Goal: Check status

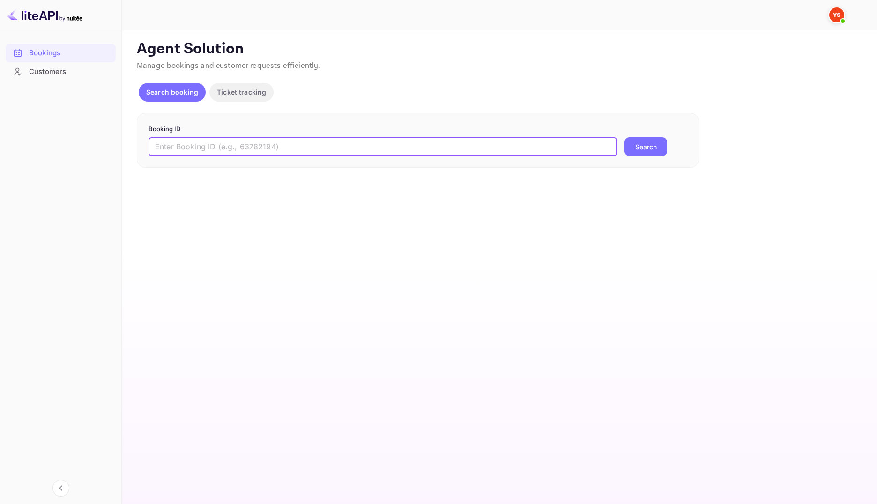
click at [264, 154] on input "text" at bounding box center [383, 146] width 469 height 19
paste input "9921808"
type input "9921808"
click at [656, 149] on button "Search" at bounding box center [646, 146] width 43 height 19
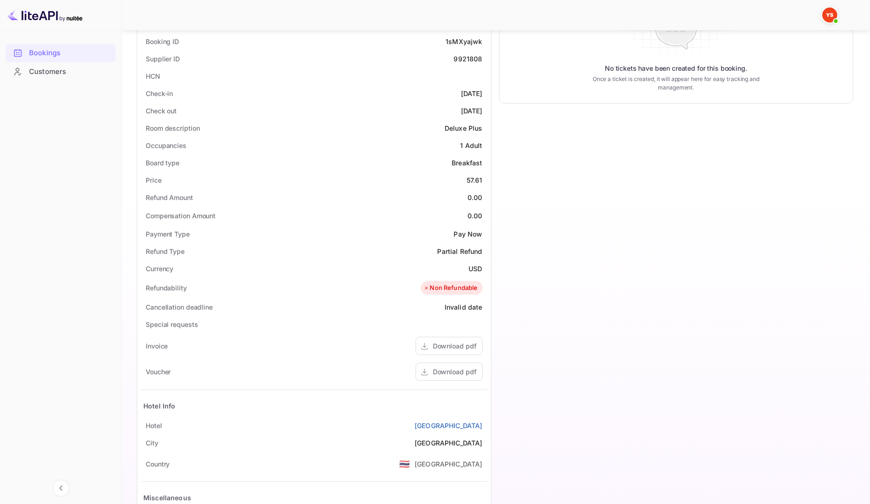
scroll to position [270, 0]
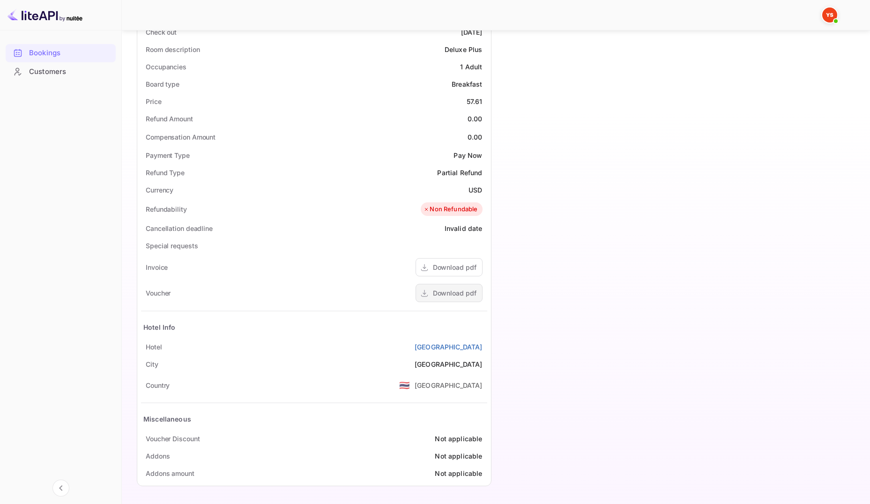
click at [457, 297] on div "Download pdf" at bounding box center [455, 293] width 44 height 10
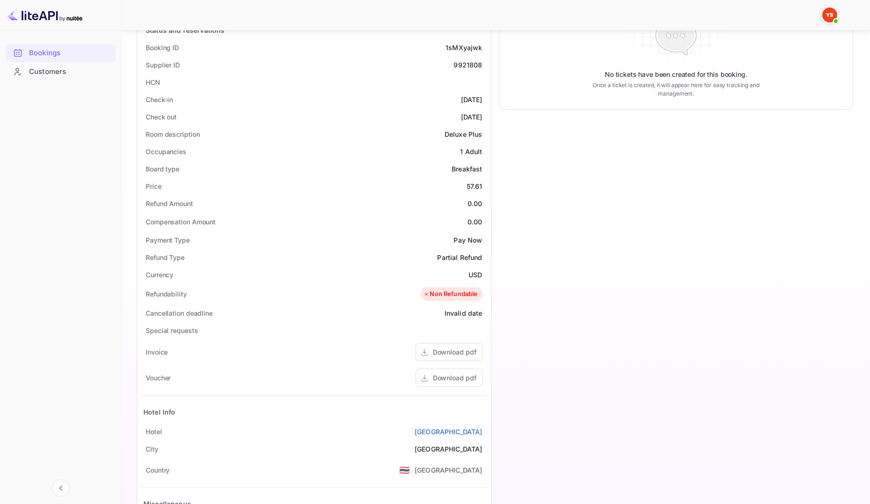
scroll to position [82, 0]
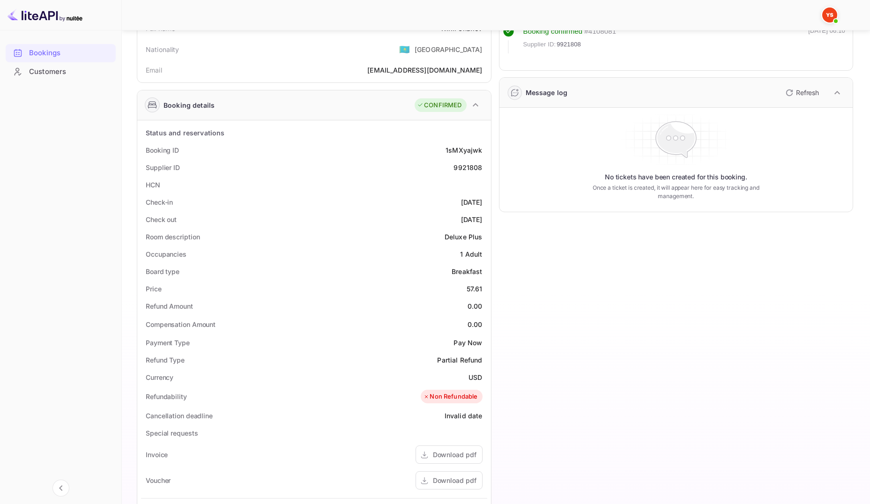
click at [459, 165] on div "9921808" at bounding box center [468, 168] width 29 height 10
copy div "9921808"
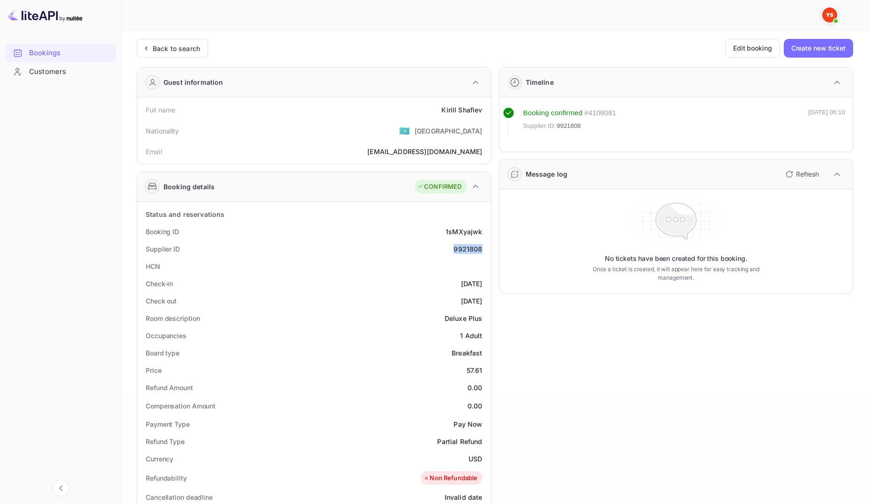
scroll to position [0, 0]
drag, startPoint x: 143, startPoint y: 110, endPoint x: 485, endPoint y: 110, distance: 342.5
click at [485, 110] on div "Full name [PERSON_NAME]" at bounding box center [314, 110] width 346 height 17
copy div "Full name [PERSON_NAME]"
drag, startPoint x: 144, startPoint y: 231, endPoint x: 482, endPoint y: 247, distance: 337.8
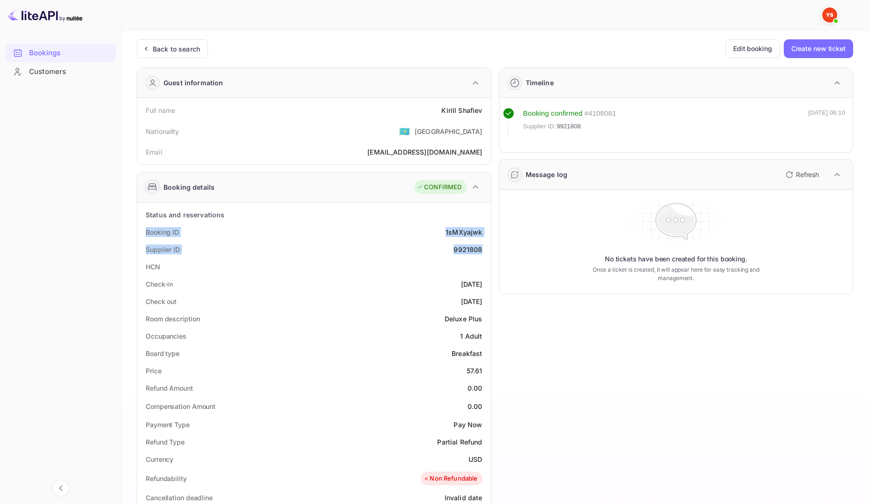
click at [482, 247] on div "Status and reservations Booking ID 1sMXyajwk Supplier ID 9921808 HCN Check-in […" at bounding box center [314, 478] width 346 height 545
copy div "Booking ID 1sMXyajwk Supplier ID 9921808"
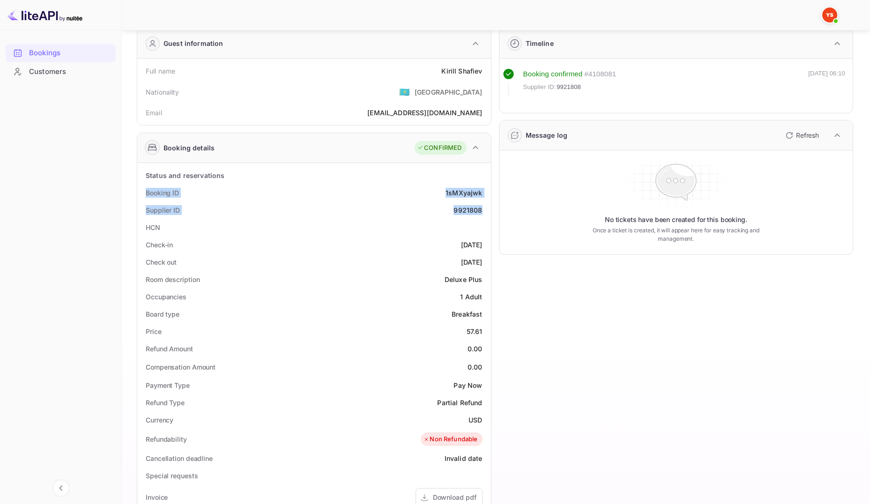
scroll to position [40, 0]
drag, startPoint x: 146, startPoint y: 244, endPoint x: 486, endPoint y: 266, distance: 340.9
click at [486, 266] on div "Status and reservations Booking ID 1sMXyajwk Supplier ID 9921808 HCN Check-in […" at bounding box center [314, 438] width 346 height 545
copy div "Check-in [DATE] Check out [DATE]"
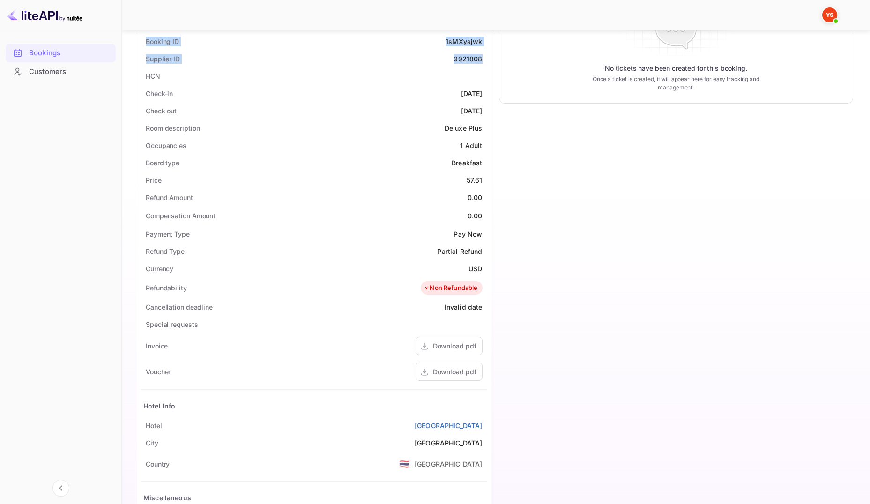
scroll to position [268, 0]
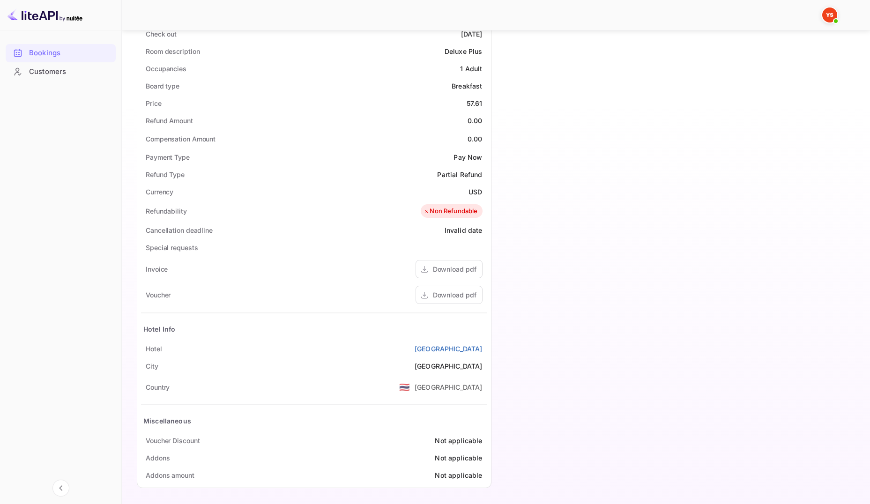
drag, startPoint x: 148, startPoint y: 349, endPoint x: 488, endPoint y: 346, distance: 339.7
click at [488, 346] on div "Status and reservations Booking ID 1sMXyajwk Supplier ID 9921808 HCN Check-in […" at bounding box center [314, 211] width 354 height 553
copy div "[GEOGRAPHIC_DATA]"
